Goal: Information Seeking & Learning: Learn about a topic

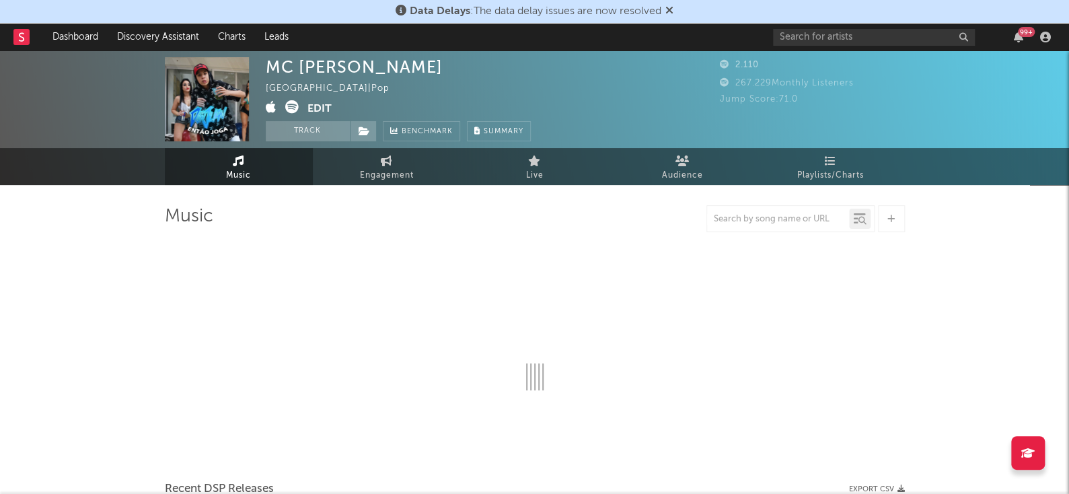
select select "6m"
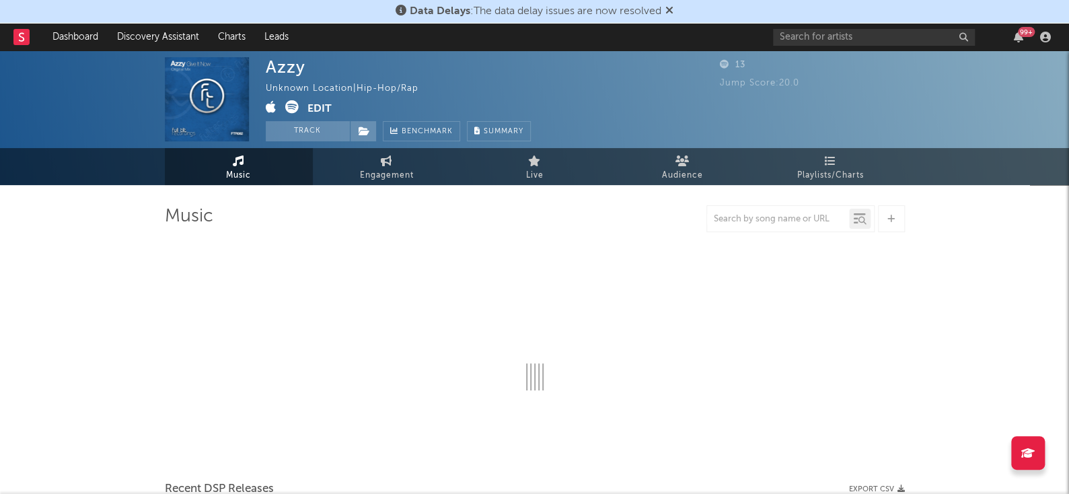
select select "1w"
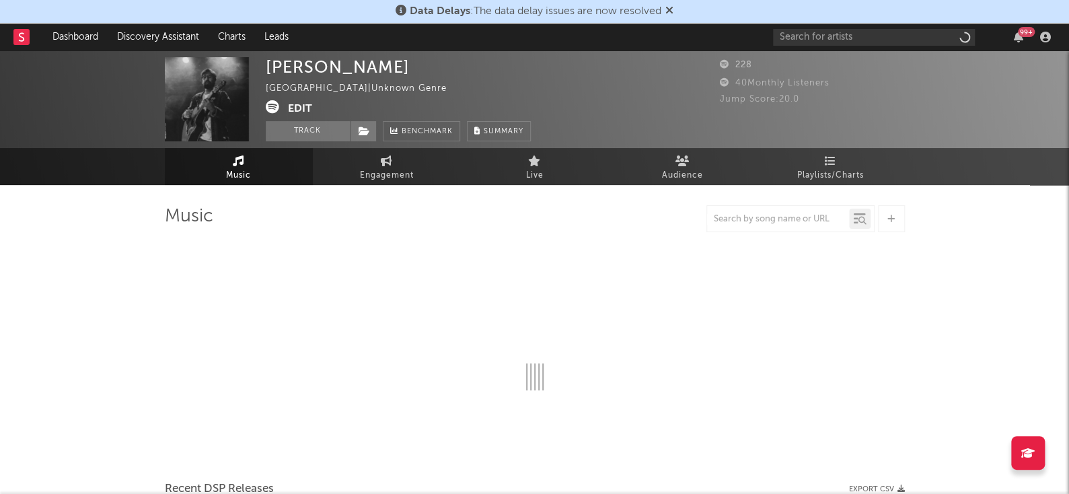
select select "1w"
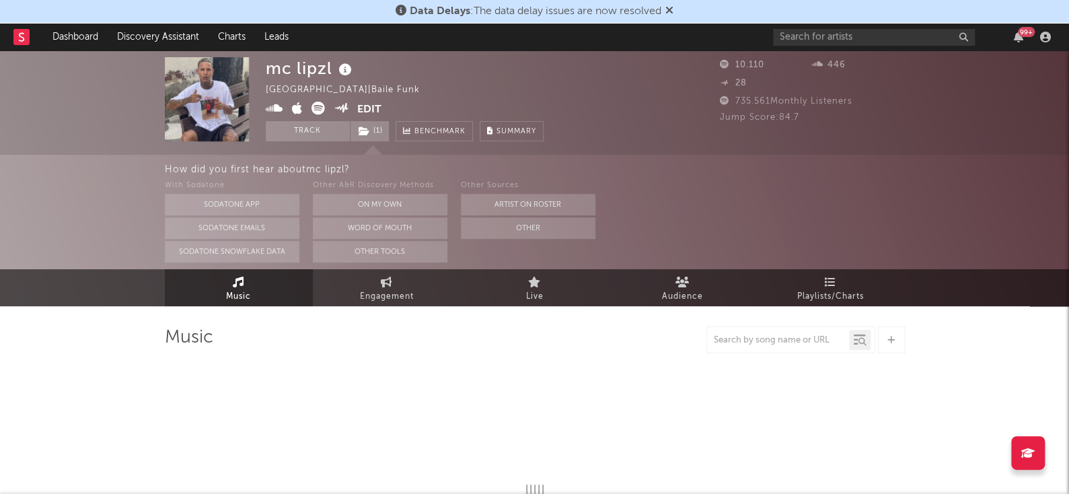
select select "6m"
